Goal: Task Accomplishment & Management: Use online tool/utility

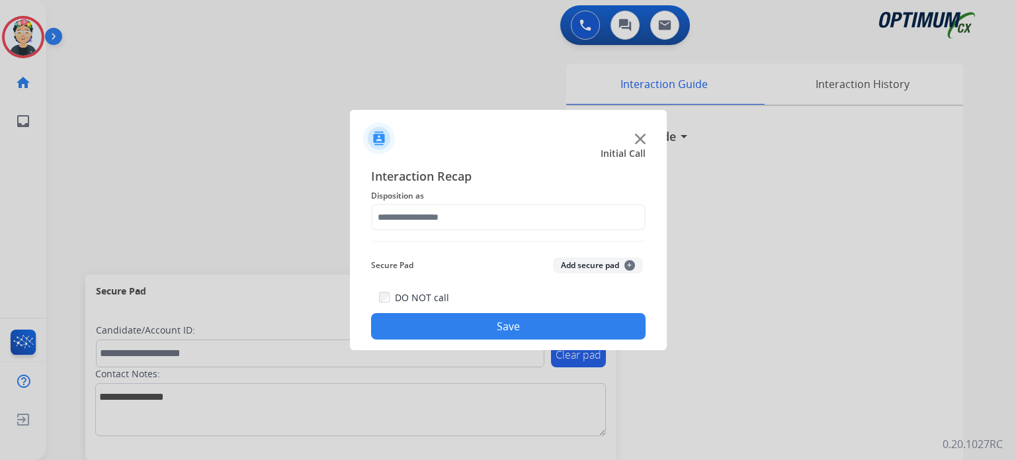
click at [598, 22] on div at bounding box center [508, 230] width 1016 height 460
click at [629, 152] on span "Initial Call" at bounding box center [623, 153] width 45 height 13
click at [635, 140] on img at bounding box center [640, 139] width 11 height 11
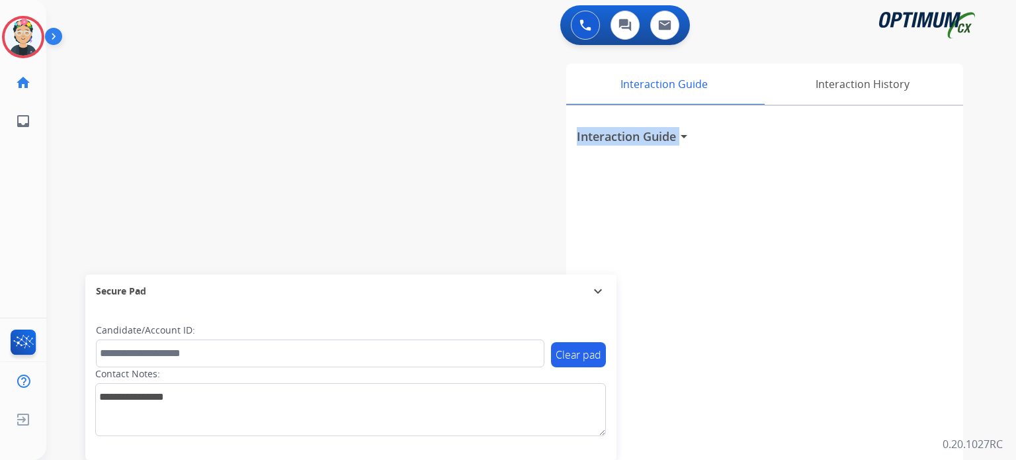
click at [635, 140] on h3 "Interaction Guide" at bounding box center [626, 136] width 99 height 19
click at [592, 21] on button at bounding box center [585, 25] width 29 height 29
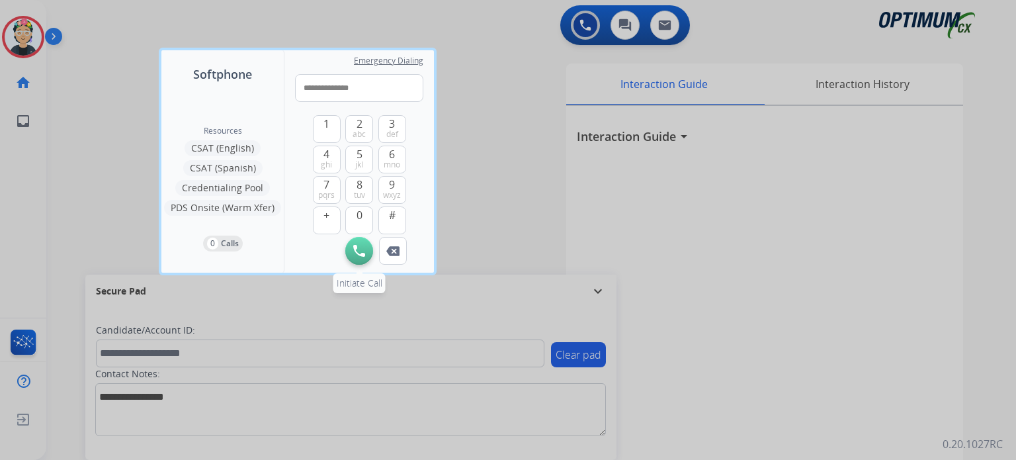
type input "**********"
click at [355, 253] on img at bounding box center [359, 251] width 12 height 12
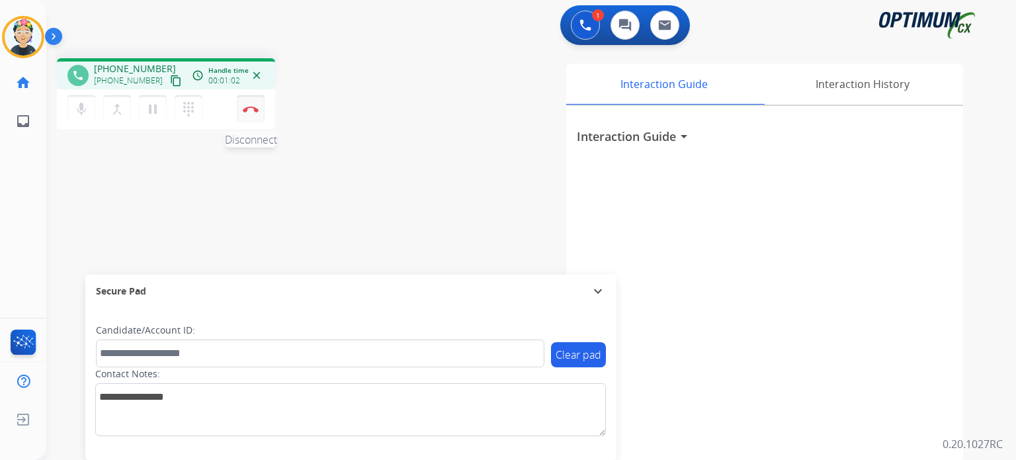
click at [252, 114] on button "Disconnect" at bounding box center [251, 109] width 28 height 28
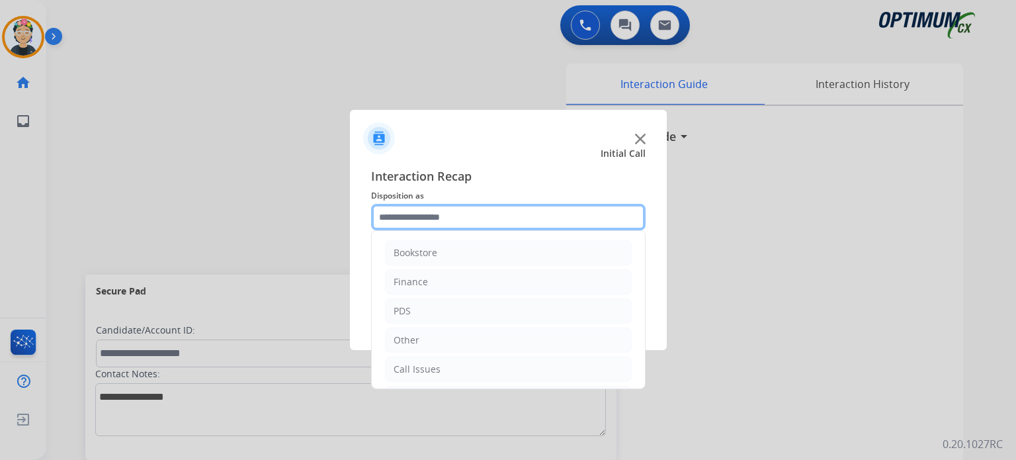
click at [453, 222] on input "text" at bounding box center [508, 217] width 275 height 26
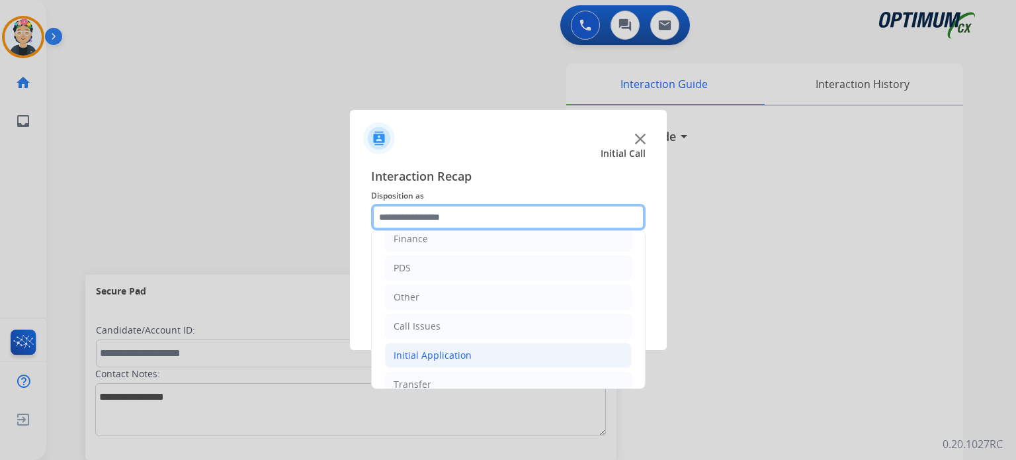
scroll to position [66, 0]
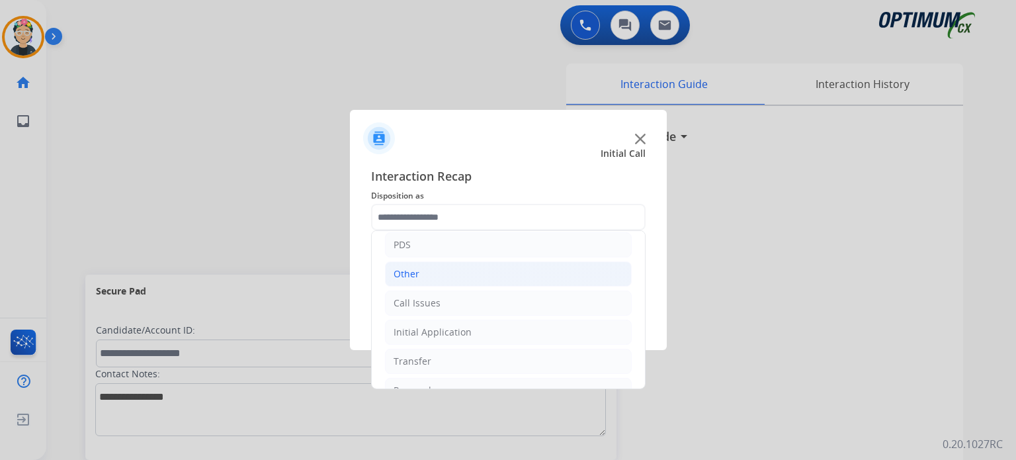
click at [427, 266] on li "Other" at bounding box center [508, 273] width 247 height 25
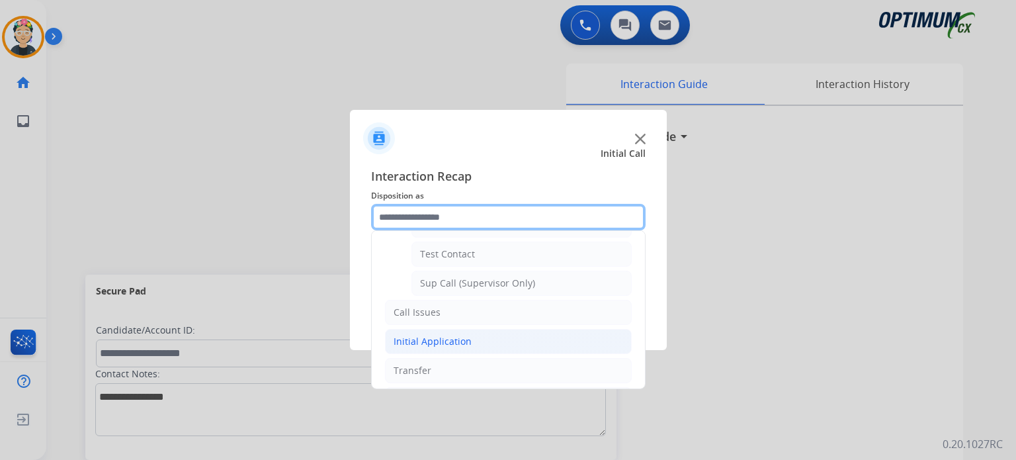
scroll to position [318, 0]
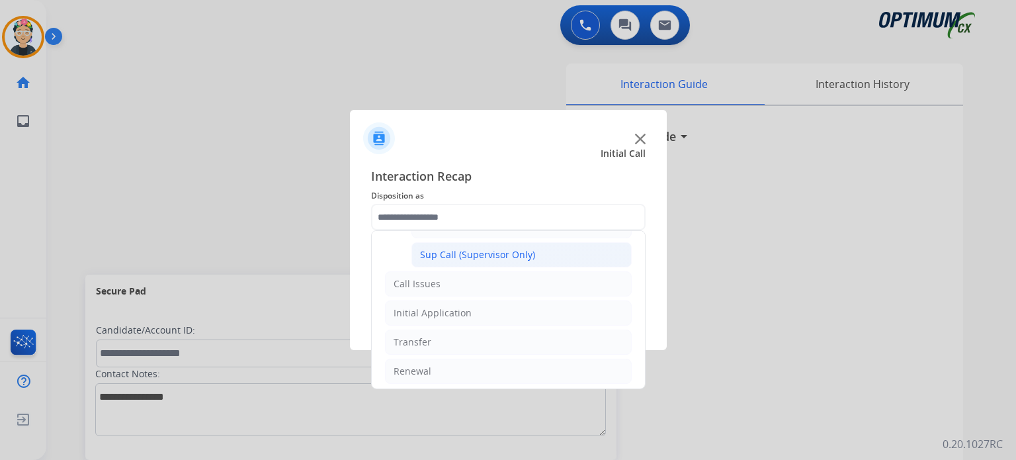
click at [476, 254] on div "Sup Call (Supervisor Only)" at bounding box center [477, 254] width 115 height 13
type input "**********"
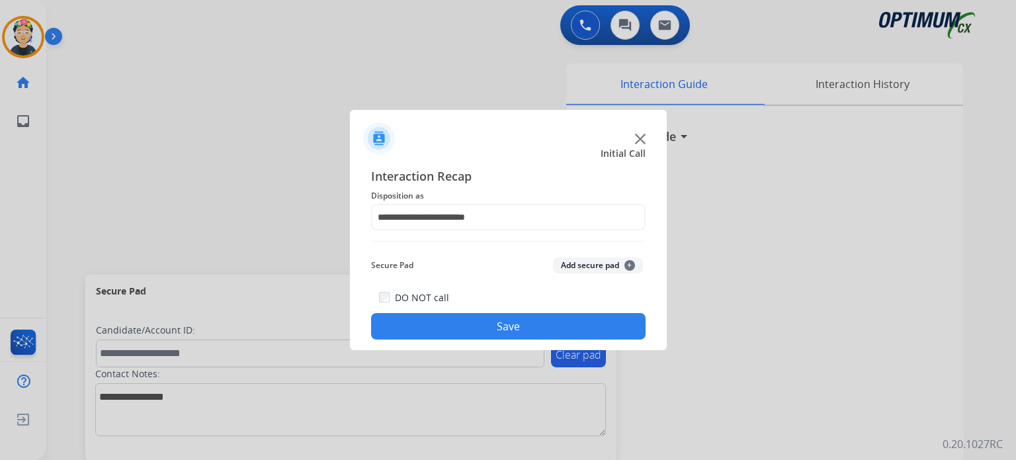
click at [512, 328] on button "Save" at bounding box center [508, 326] width 275 height 26
